Goal: Information Seeking & Learning: Understand process/instructions

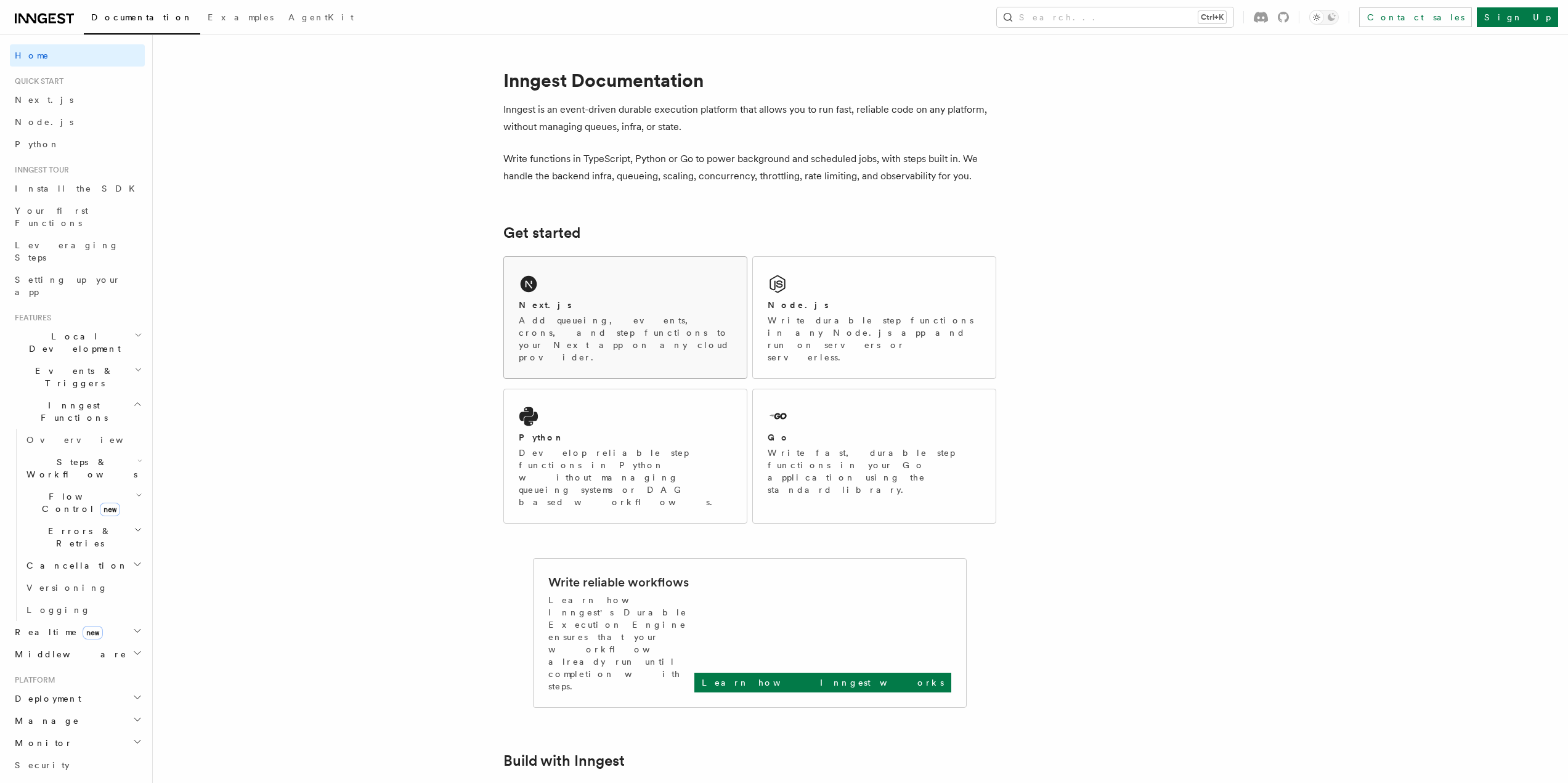
click at [555, 296] on div "Next.js Add queueing, events, crons, and step functions to your Next app on any…" at bounding box center [625, 318] width 242 height 121
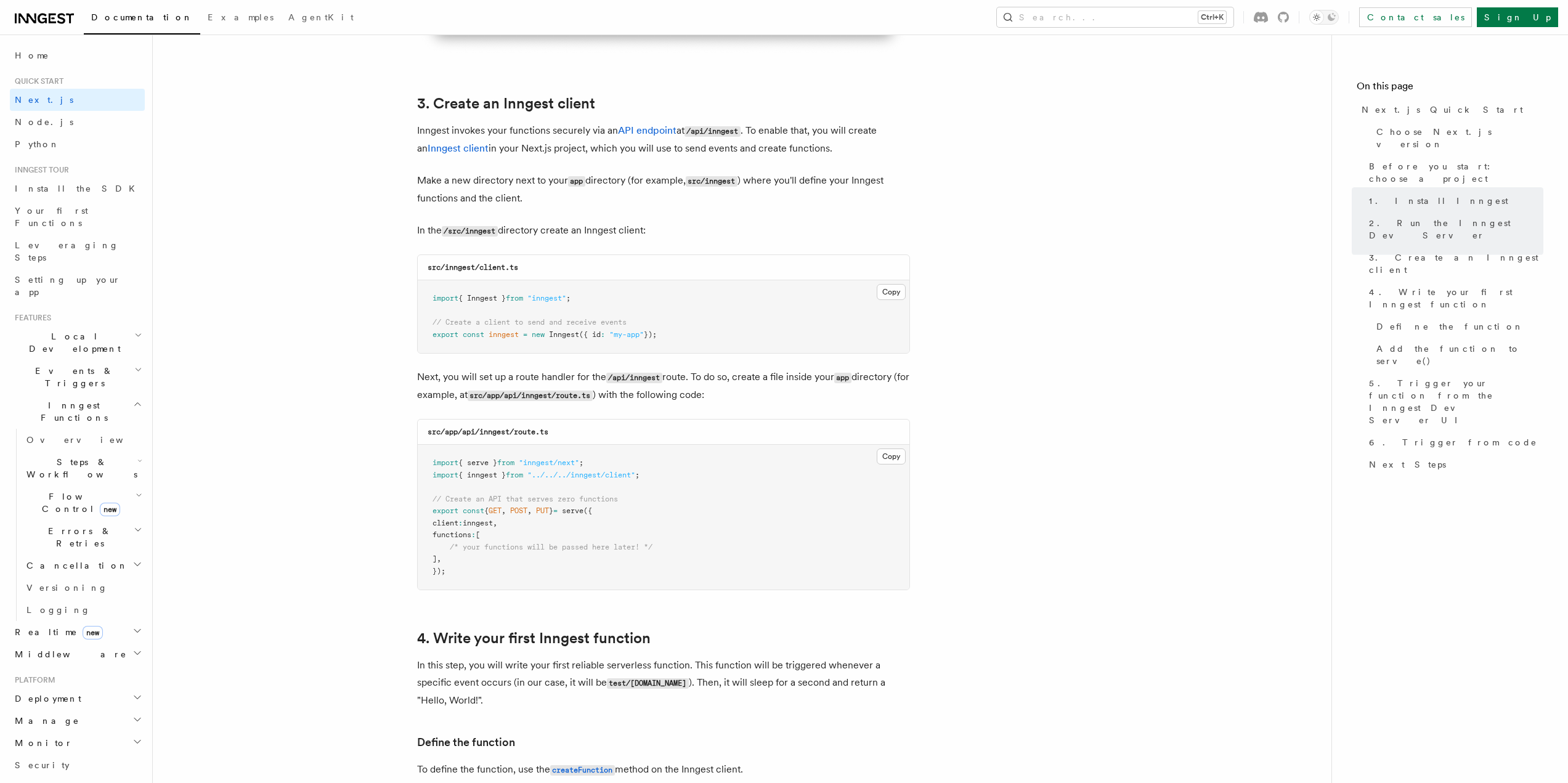
scroll to position [1416, 0]
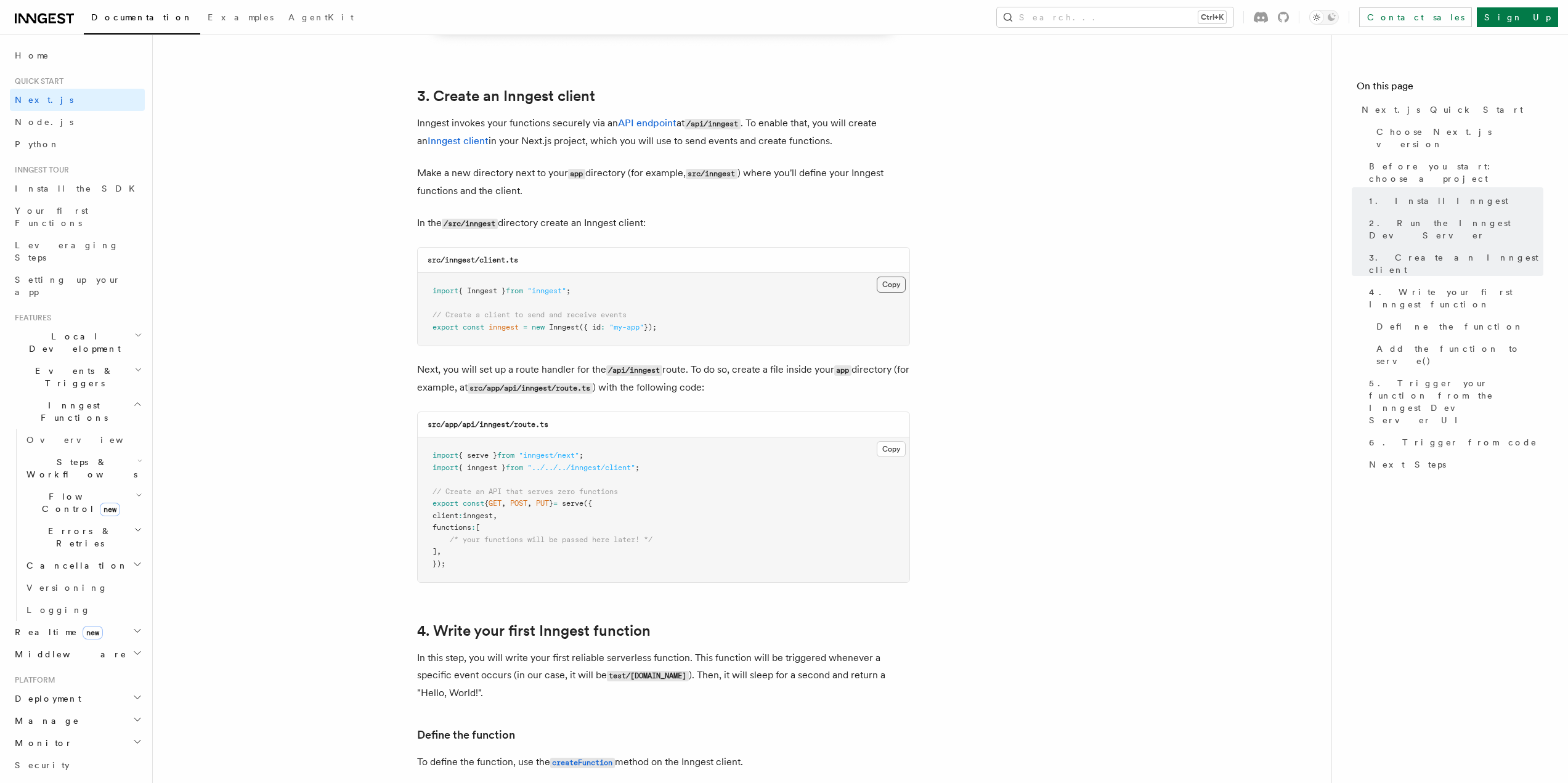
click at [897, 281] on button "Copy Copied" at bounding box center [890, 285] width 29 height 16
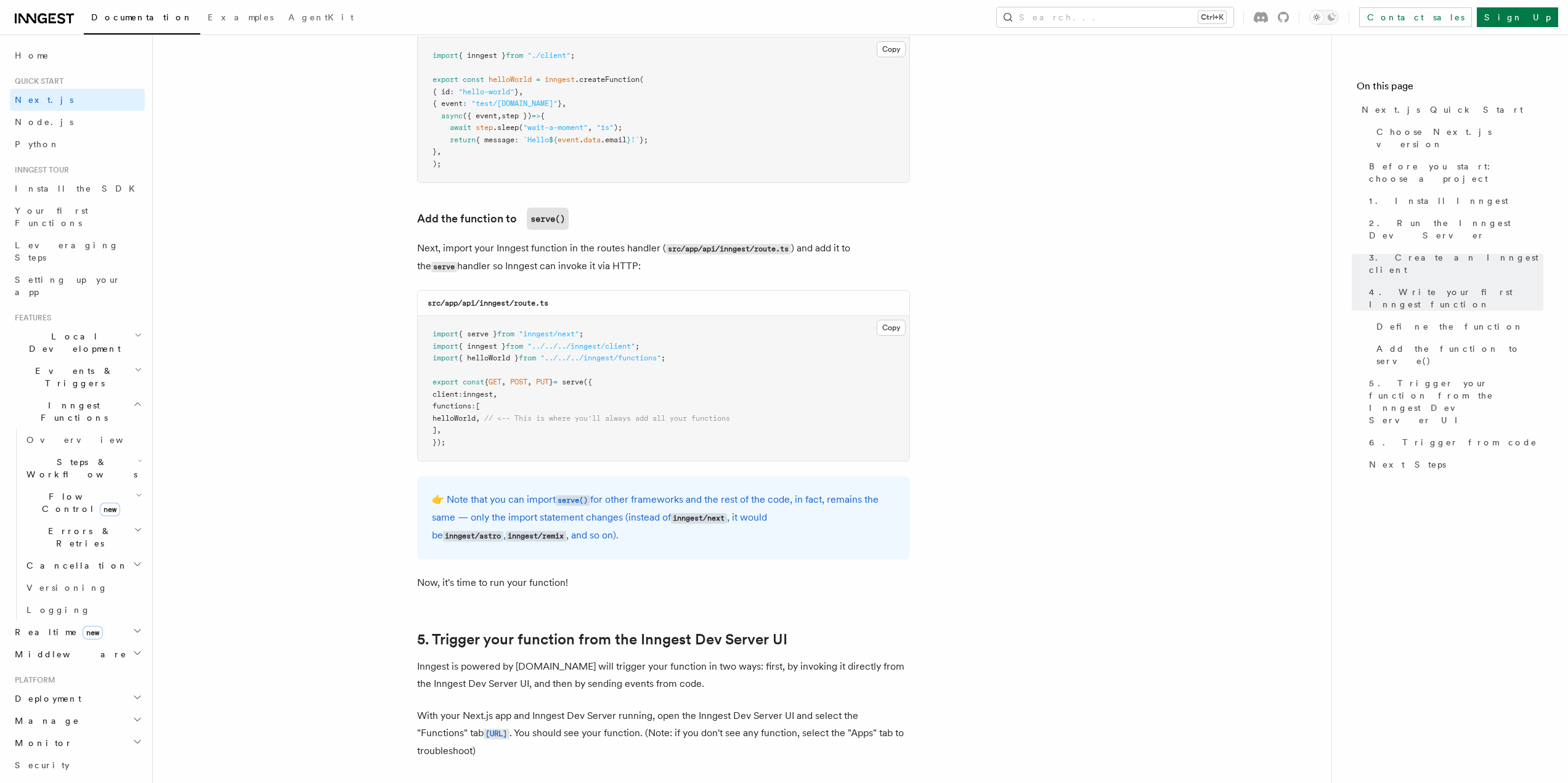
scroll to position [2279, 0]
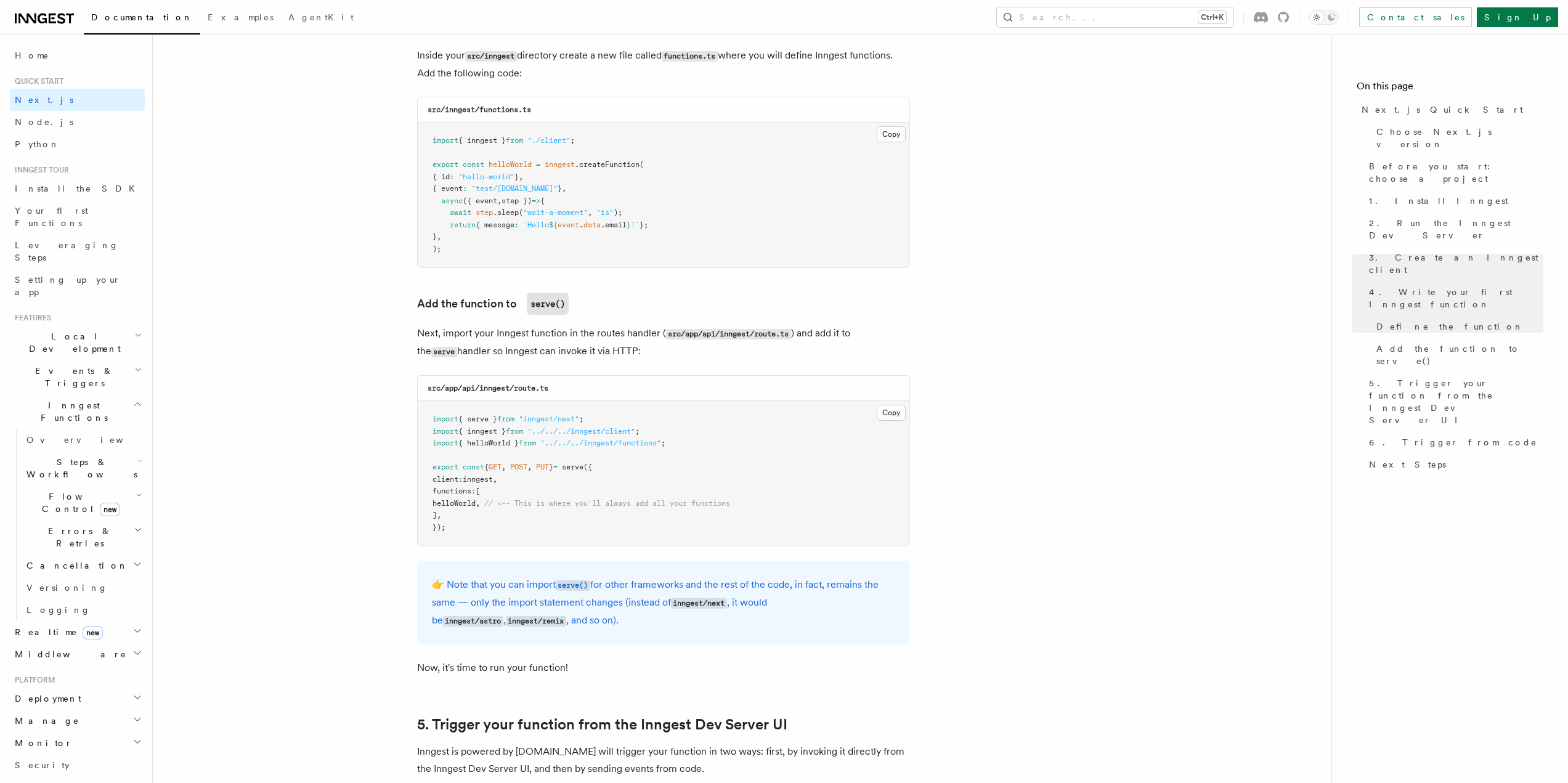
scroll to position [2192, 0]
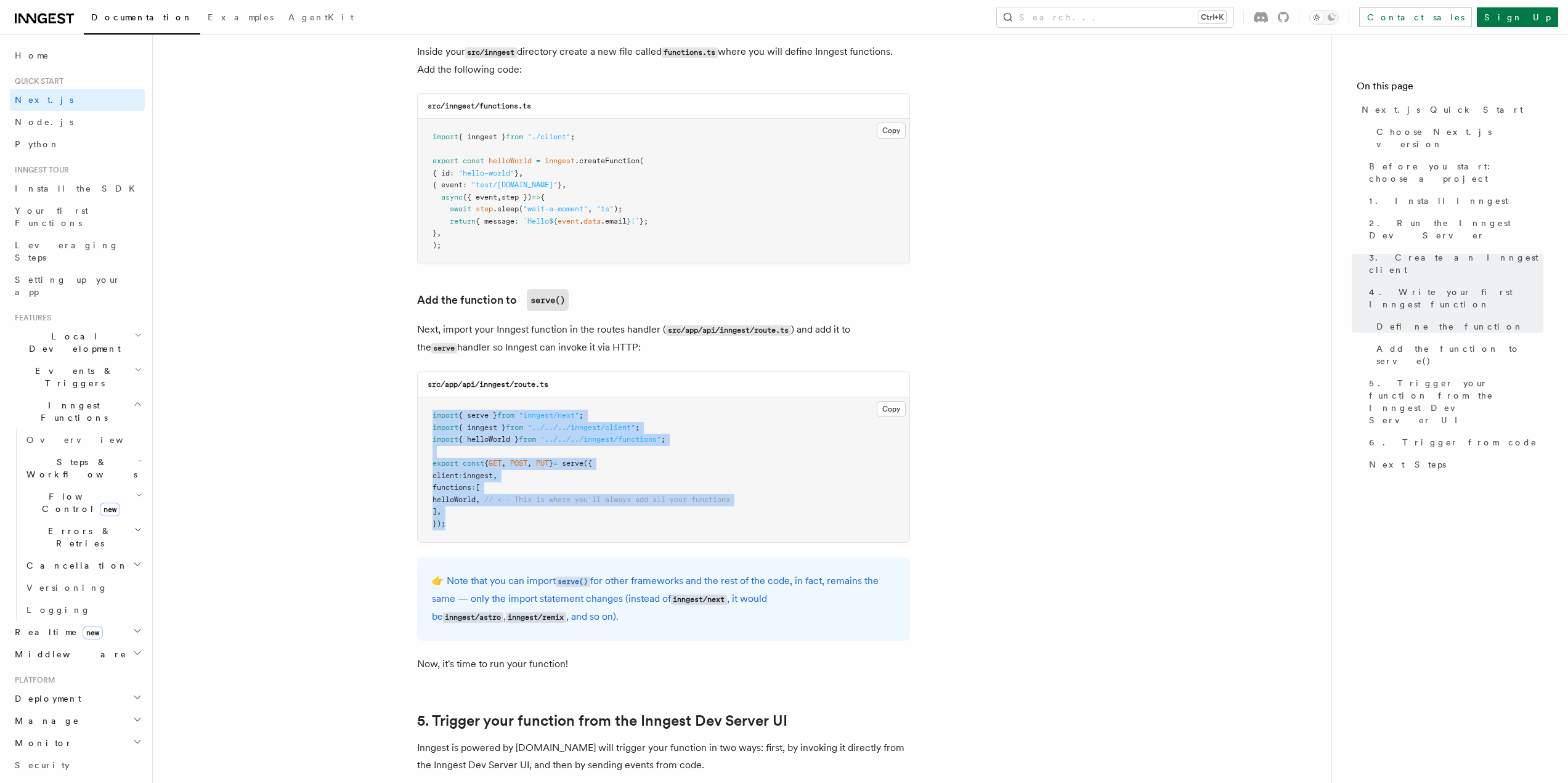
drag, startPoint x: 434, startPoint y: 412, endPoint x: 472, endPoint y: 522, distance: 116.4
click at [472, 522] on pre "import { serve } from "inngest/next" ; import { inngest } from "../../../innges…" at bounding box center [664, 469] width 492 height 144
copy code "import { serve } from "inngest/next" ; import { inngest } from "../../../innges…"
